Goal: Book appointment/travel/reservation

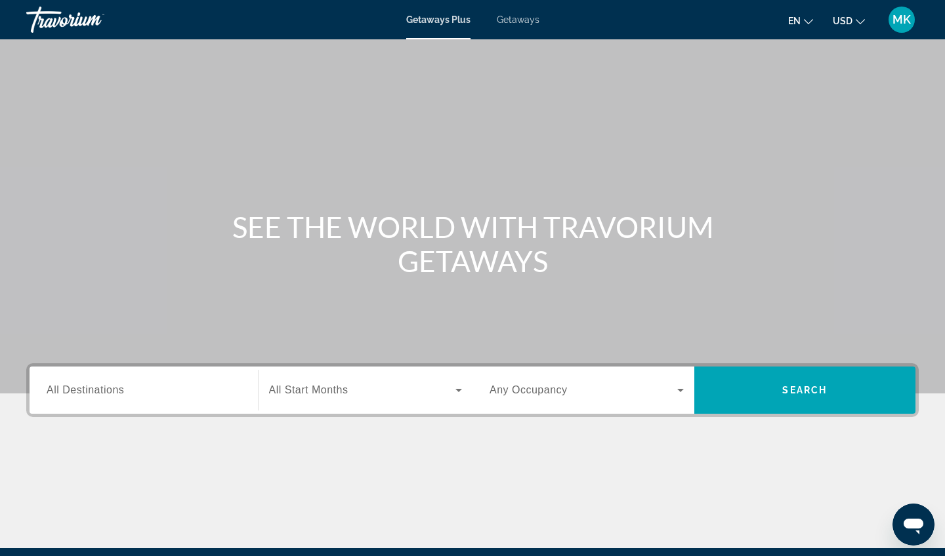
click at [75, 392] on span "All Destinations" at bounding box center [85, 390] width 77 height 11
click at [75, 392] on input "Destination All Destinations" at bounding box center [144, 391] width 194 height 16
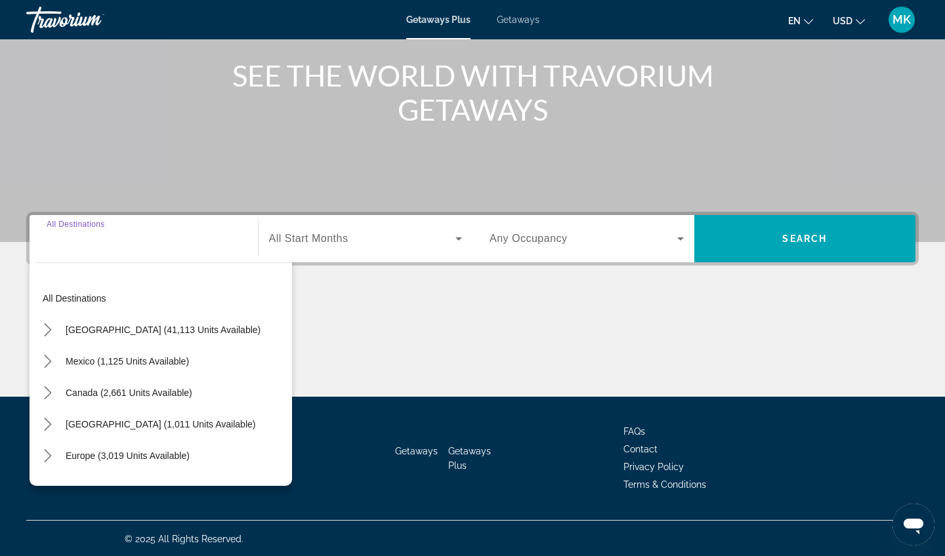
scroll to position [153, 0]
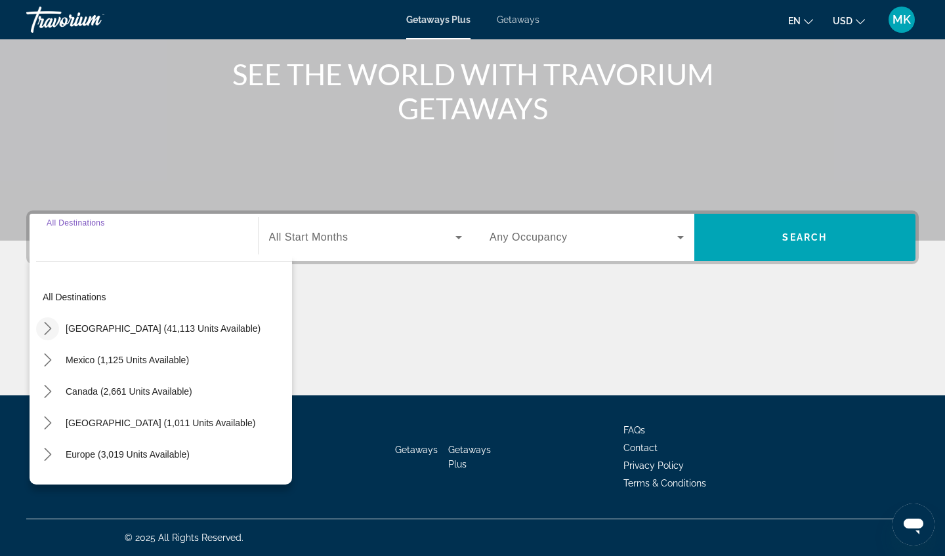
click at [49, 326] on icon "Toggle United States (41,113 units available) submenu" at bounding box center [47, 328] width 13 height 13
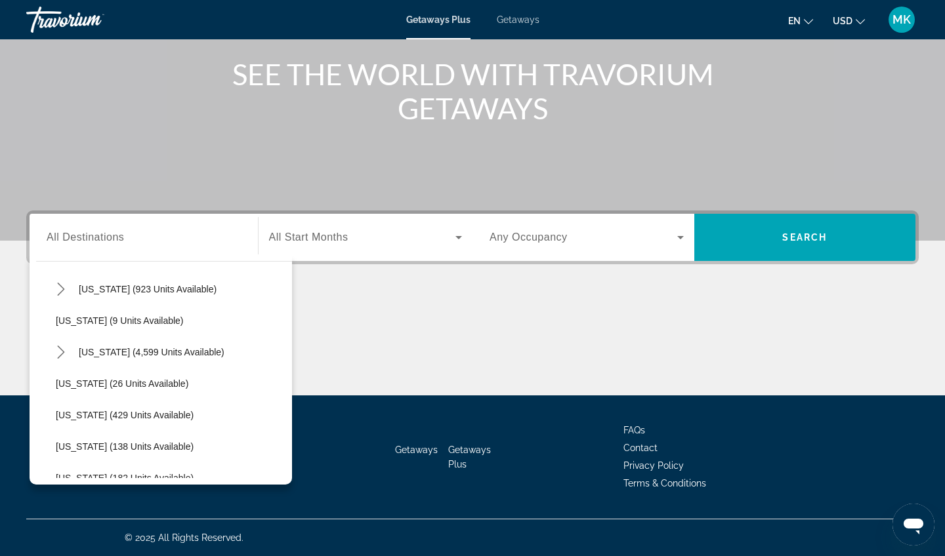
scroll to position [163, 0]
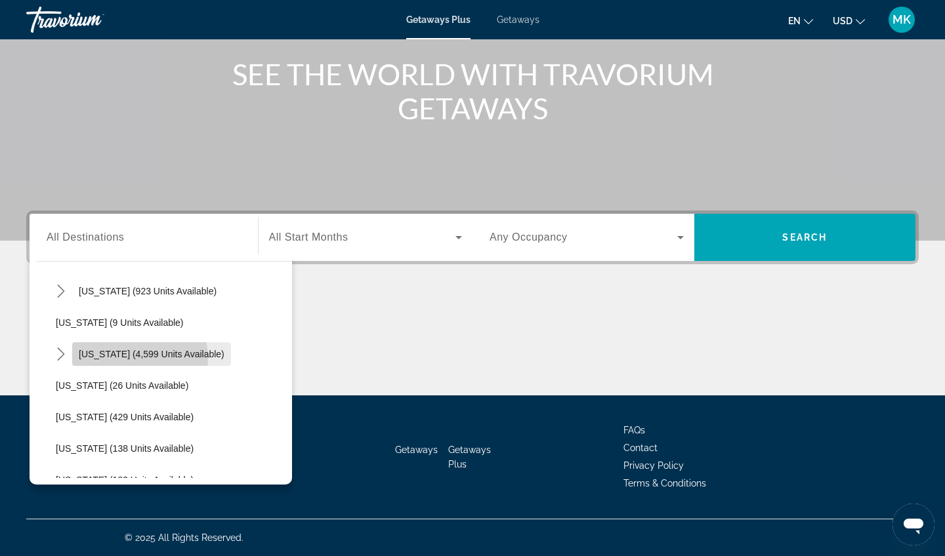
click at [114, 359] on span "[US_STATE] (4,599 units available)" at bounding box center [152, 354] width 146 height 10
type input "**********"
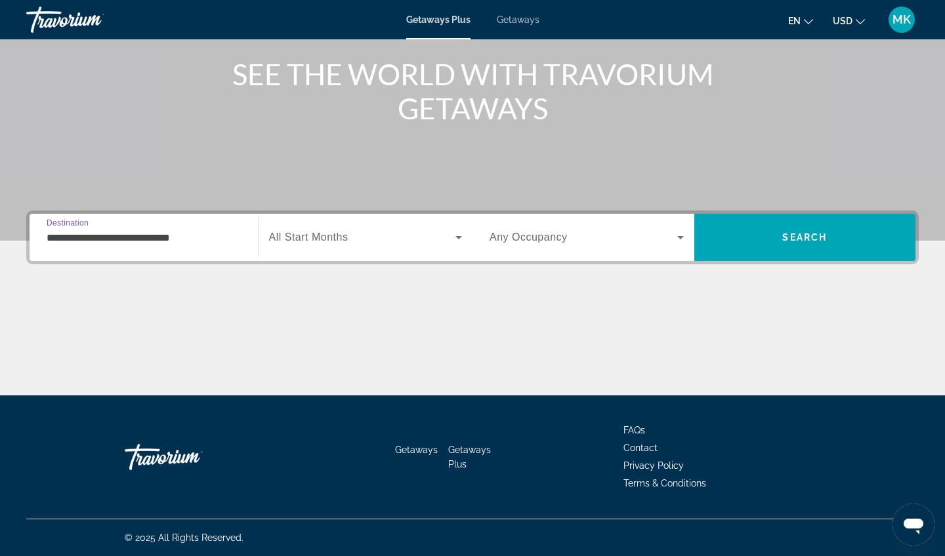
click at [408, 236] on span "Search widget" at bounding box center [362, 238] width 187 height 16
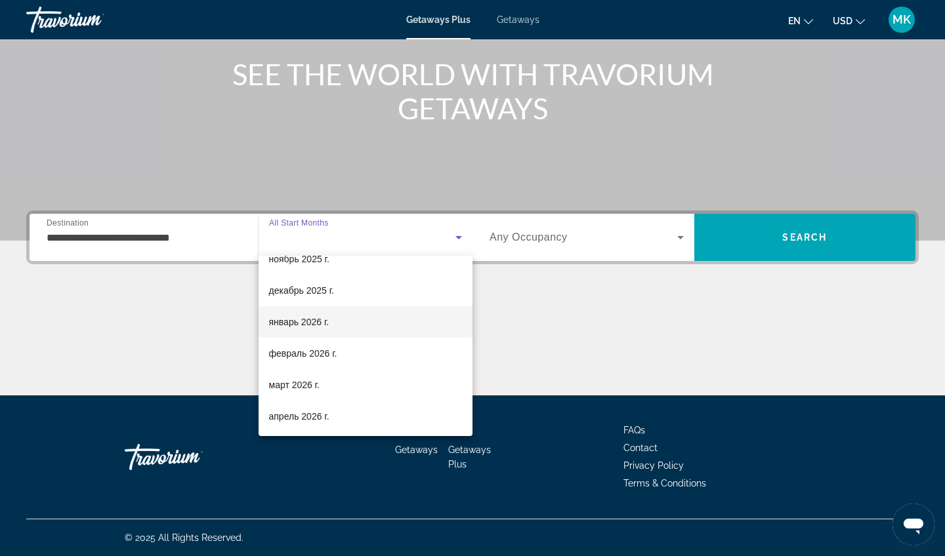
scroll to position [82, 0]
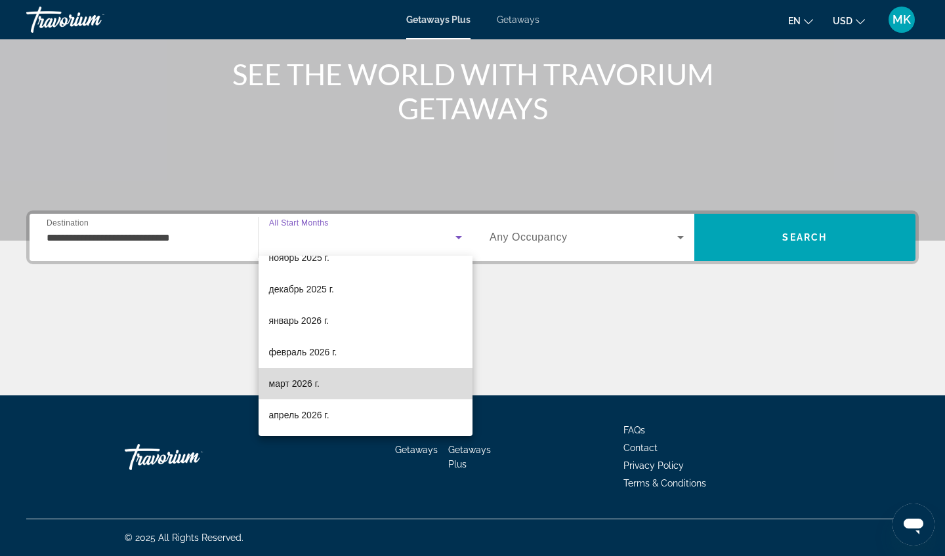
click at [299, 381] on span "март 2026 г." at bounding box center [294, 384] width 51 height 16
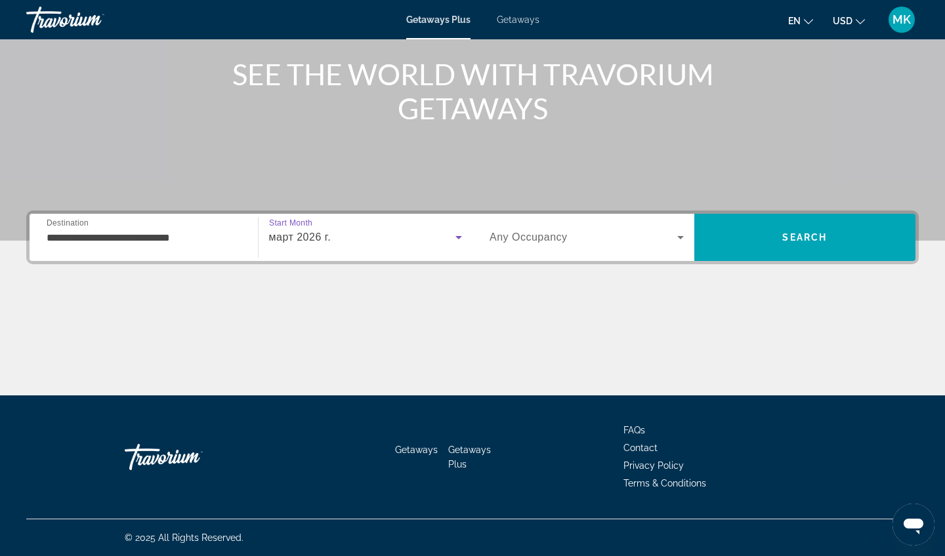
click at [613, 240] on span "Search widget" at bounding box center [584, 238] width 188 height 16
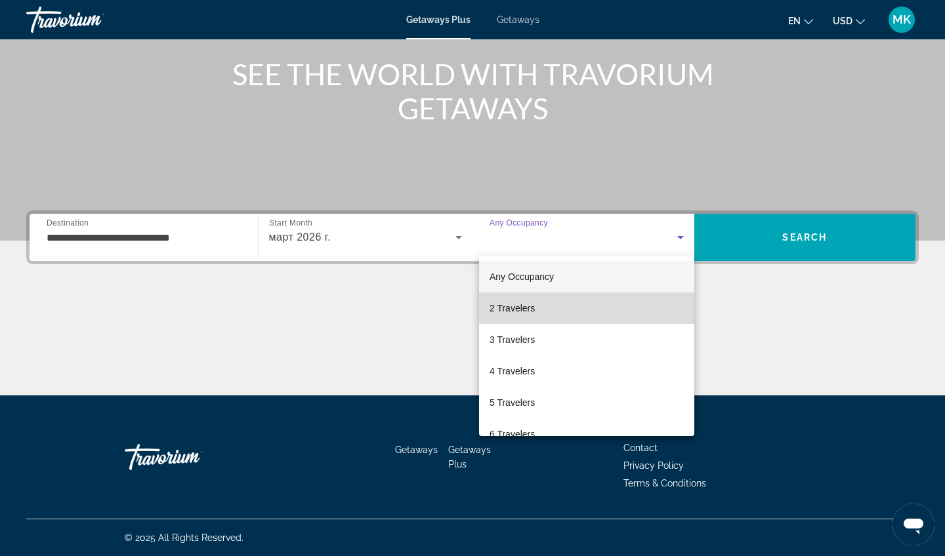
click at [530, 314] on span "2 Travelers" at bounding box center [512, 309] width 45 height 16
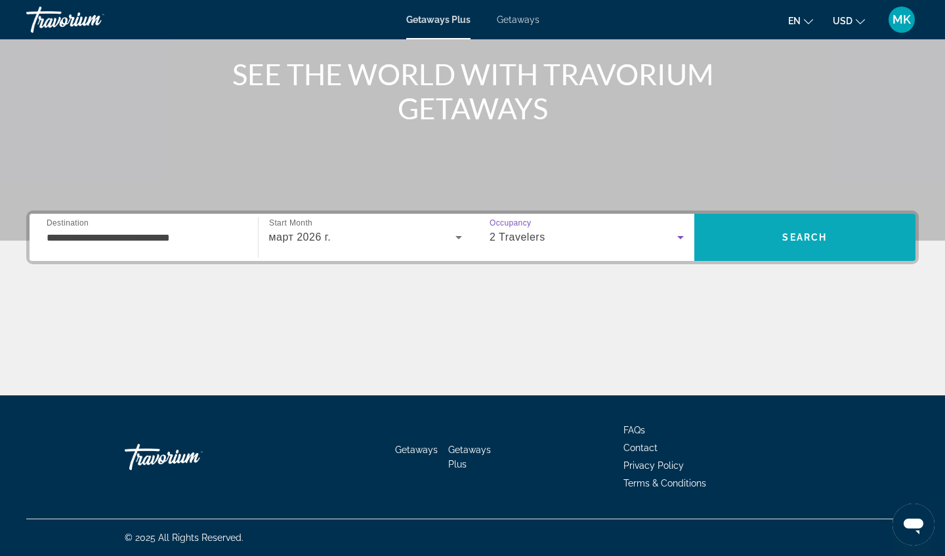
click at [815, 245] on span "Search" at bounding box center [805, 237] width 222 height 31
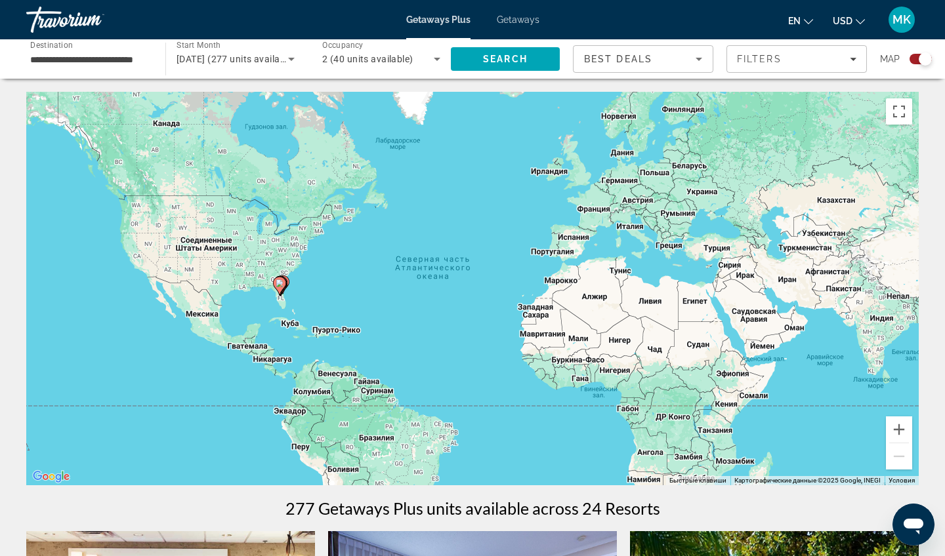
click at [266, 312] on div "Чтобы активировать перетаскивание с помощью клавиатуры, нажмите Alt + Ввод. Пос…" at bounding box center [472, 289] width 892 height 394
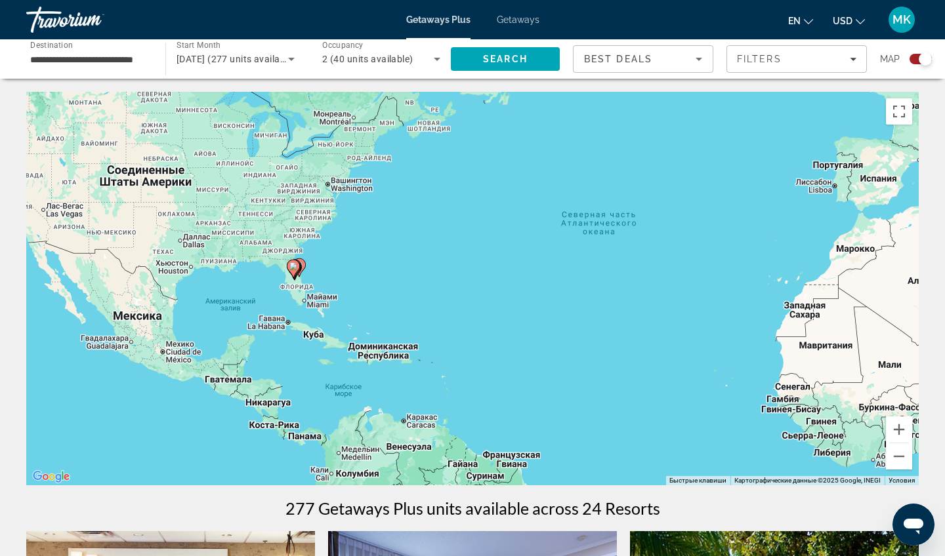
click at [270, 304] on div "Чтобы активировать перетаскивание с помощью клавиатуры, нажмите Alt + Ввод. Пос…" at bounding box center [472, 289] width 892 height 394
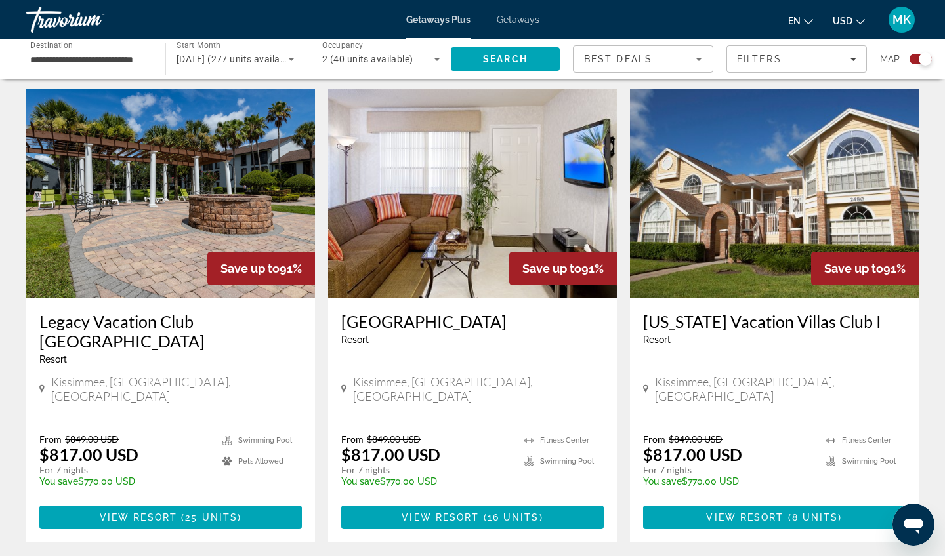
scroll to position [1405, 0]
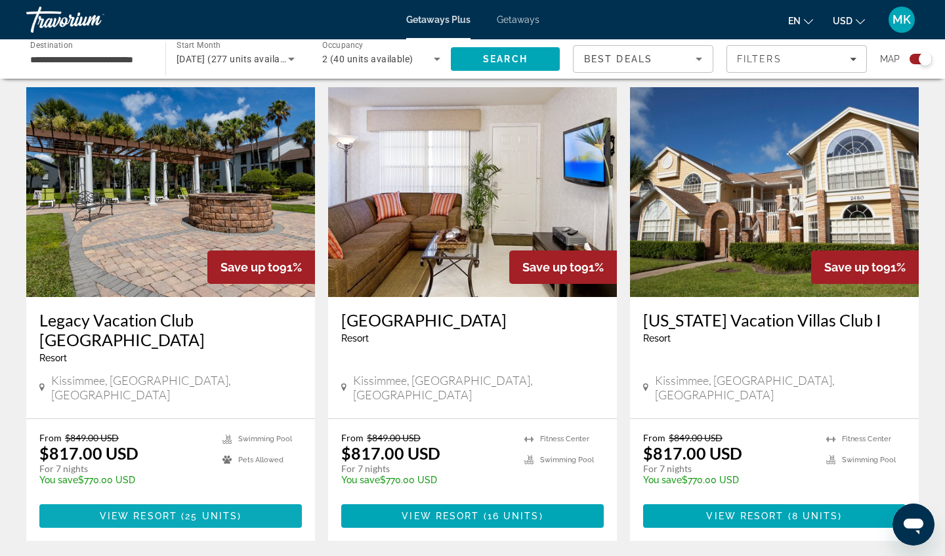
click at [185, 511] on span "25 units" at bounding box center [211, 516] width 52 height 10
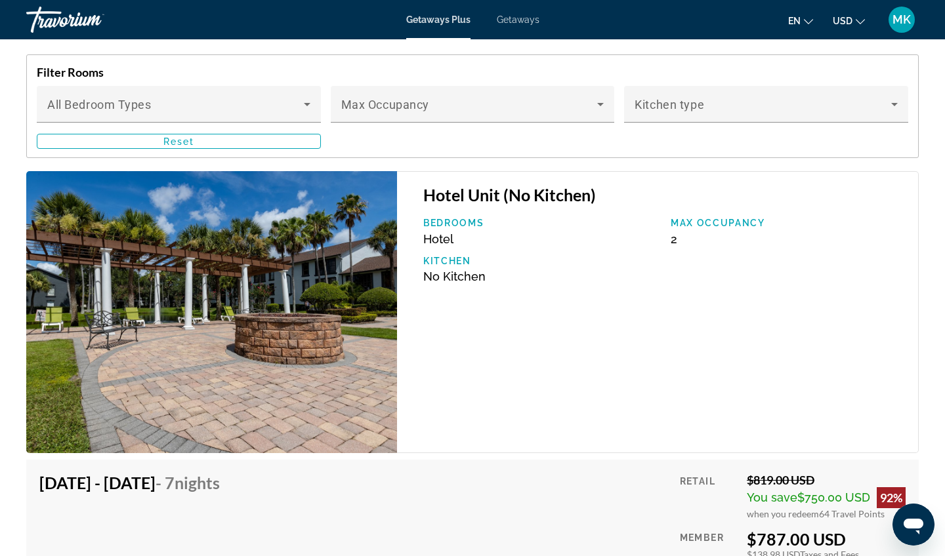
scroll to position [2478, 0]
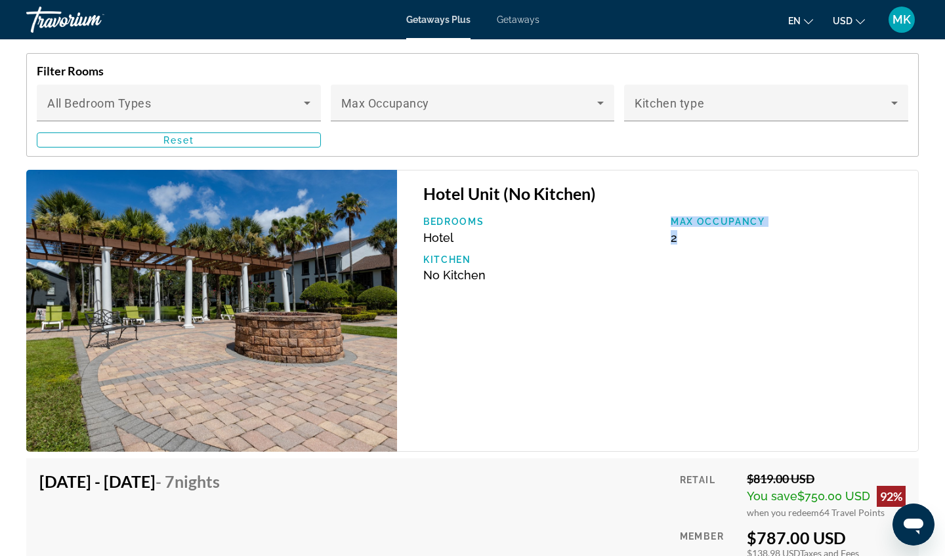
drag, startPoint x: 688, startPoint y: 245, endPoint x: 661, endPoint y: 240, distance: 27.3
click at [661, 240] on div "Bedrooms Hotel Max Occupancy 2 Kitchen No Kitchen" at bounding box center [664, 254] width 495 height 75
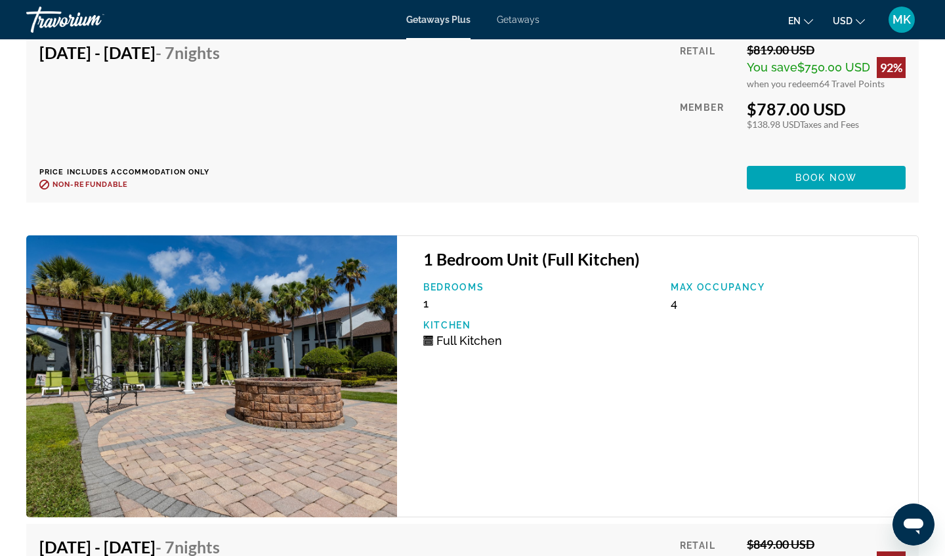
scroll to position [3630, 0]
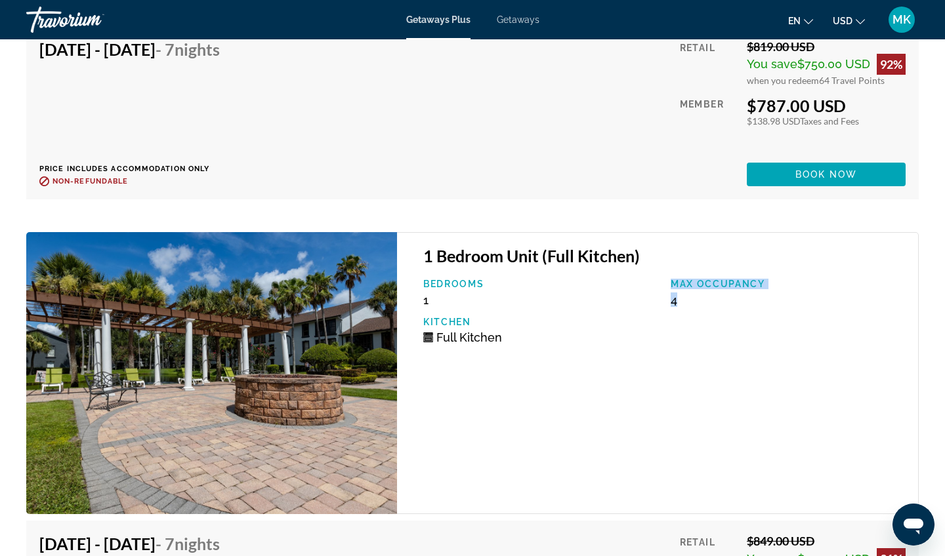
drag, startPoint x: 701, startPoint y: 295, endPoint x: 663, endPoint y: 296, distance: 38.1
click at [663, 296] on div "Bedrooms 1 Max Occupancy 4 Kitchen Full Kitchen" at bounding box center [664, 316] width 495 height 75
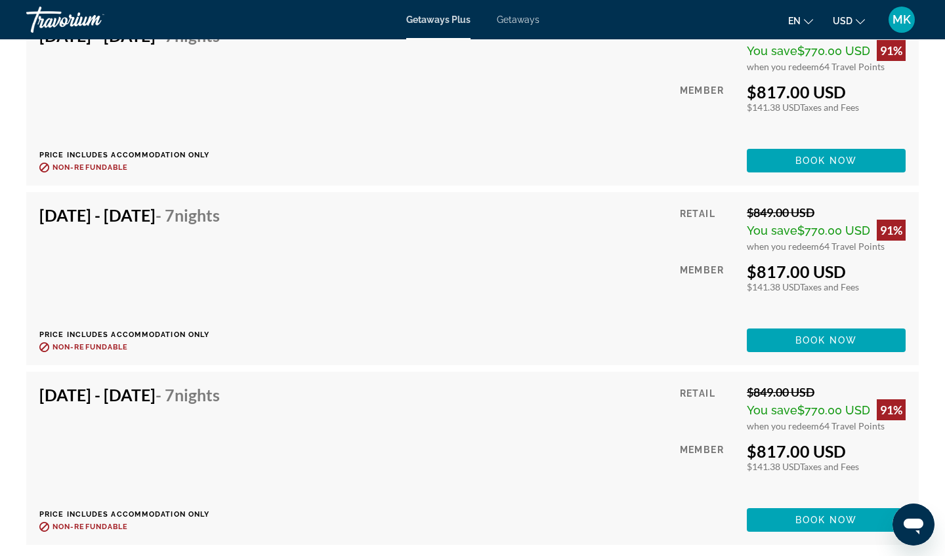
scroll to position [4502, 0]
